Goal: Communication & Community: Answer question/provide support

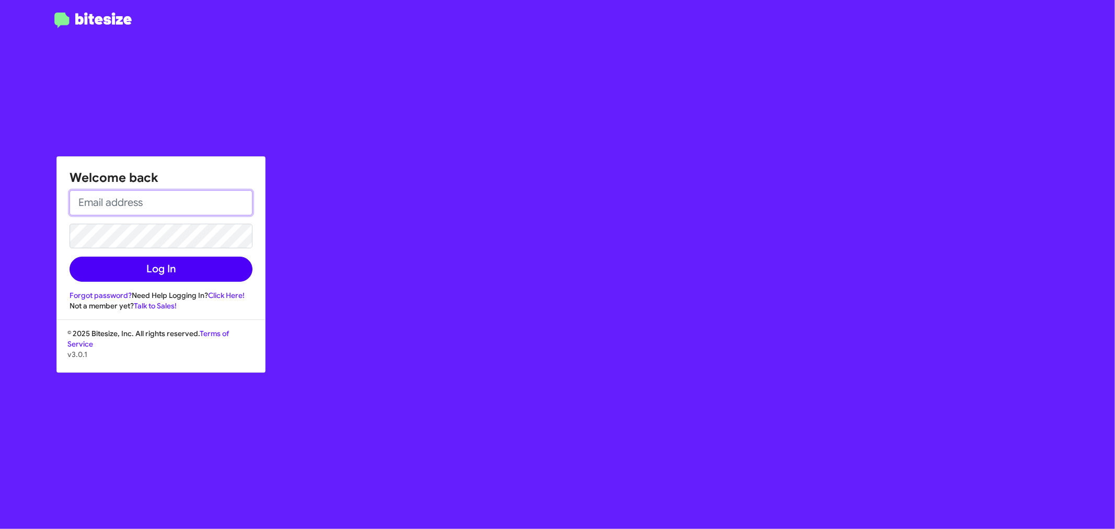
type input "[EMAIL_ADDRESS][DOMAIN_NAME]"
click at [173, 278] on button "Log In" at bounding box center [161, 269] width 183 height 25
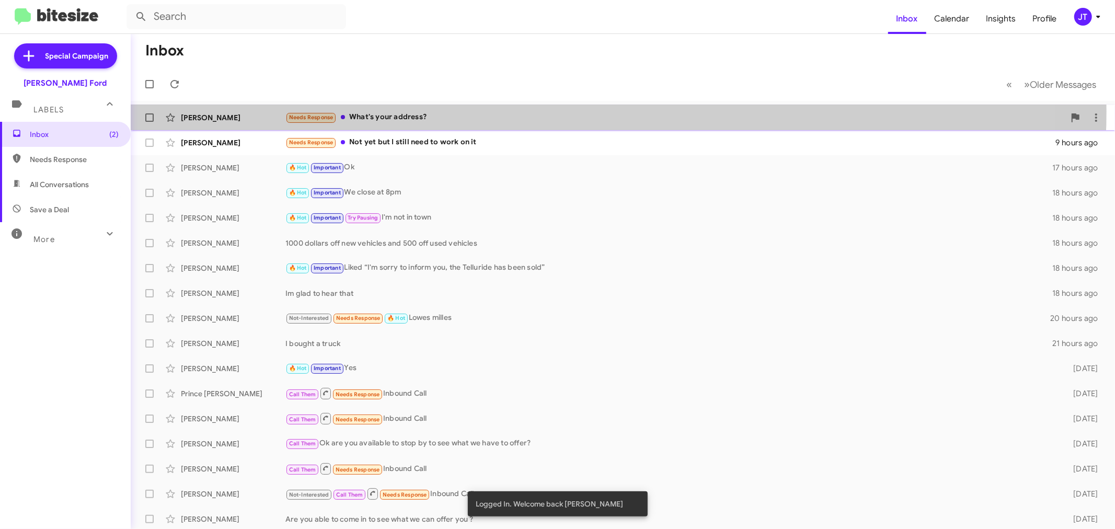
click at [549, 111] on div "Needs Response What's your address?" at bounding box center [674, 117] width 779 height 12
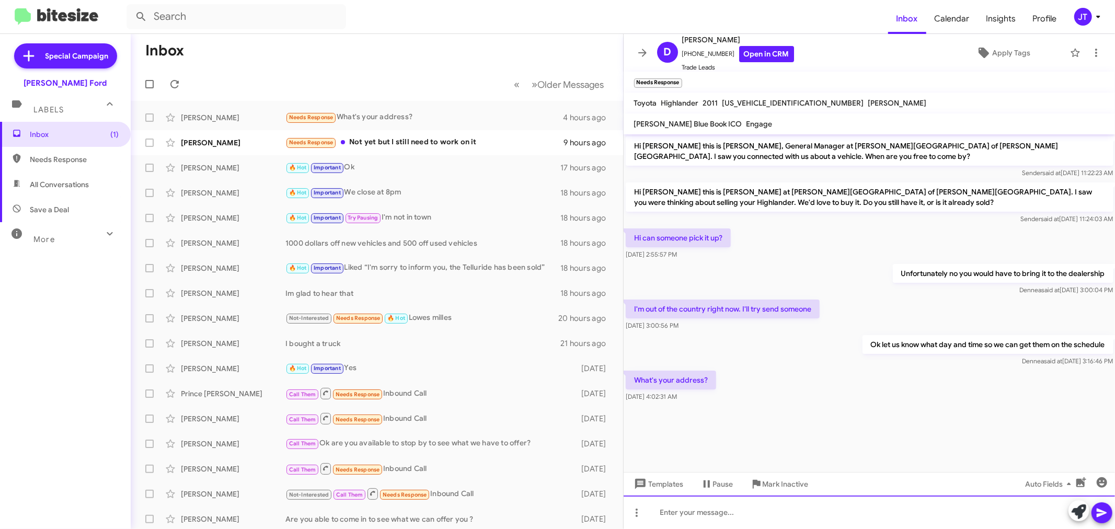
click at [833, 513] on div at bounding box center [870, 512] width 492 height 33
click at [644, 49] on icon at bounding box center [642, 53] width 13 height 13
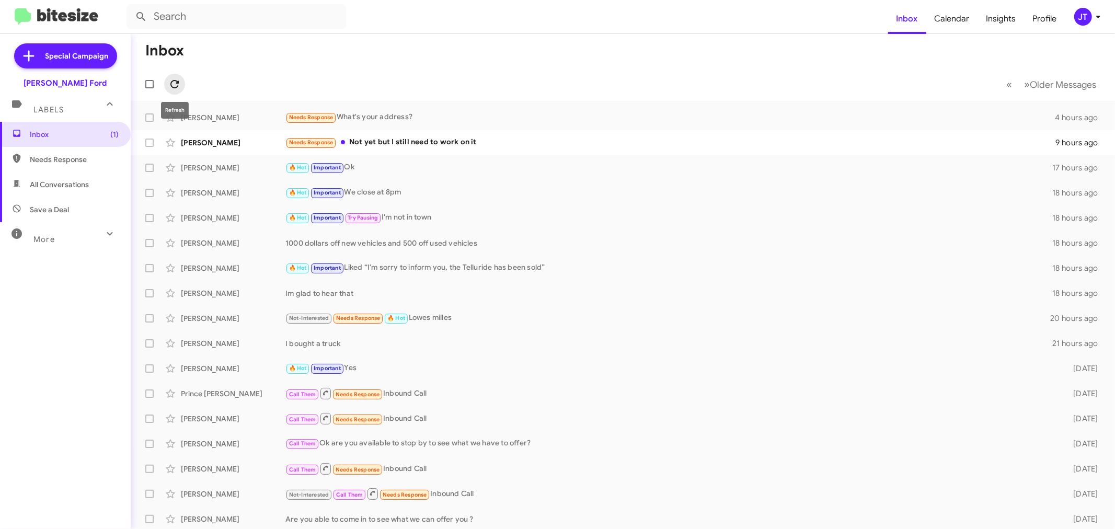
click at [170, 81] on icon at bounding box center [174, 84] width 13 height 13
